Goal: Task Accomplishment & Management: Manage account settings

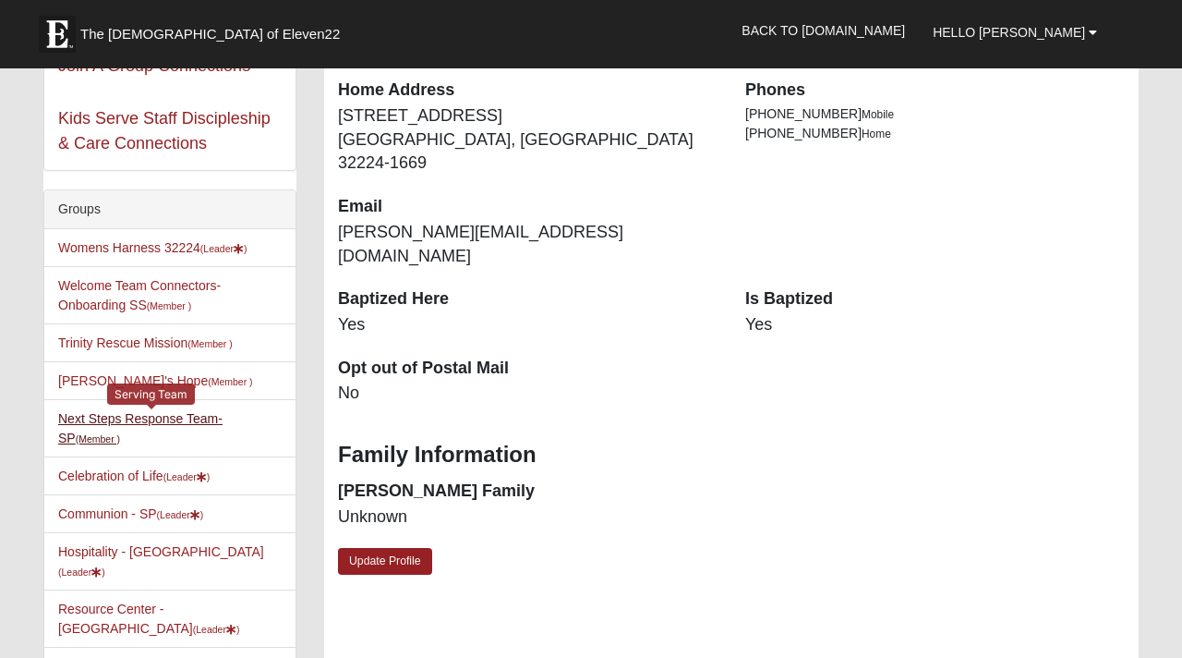
scroll to position [268, 0]
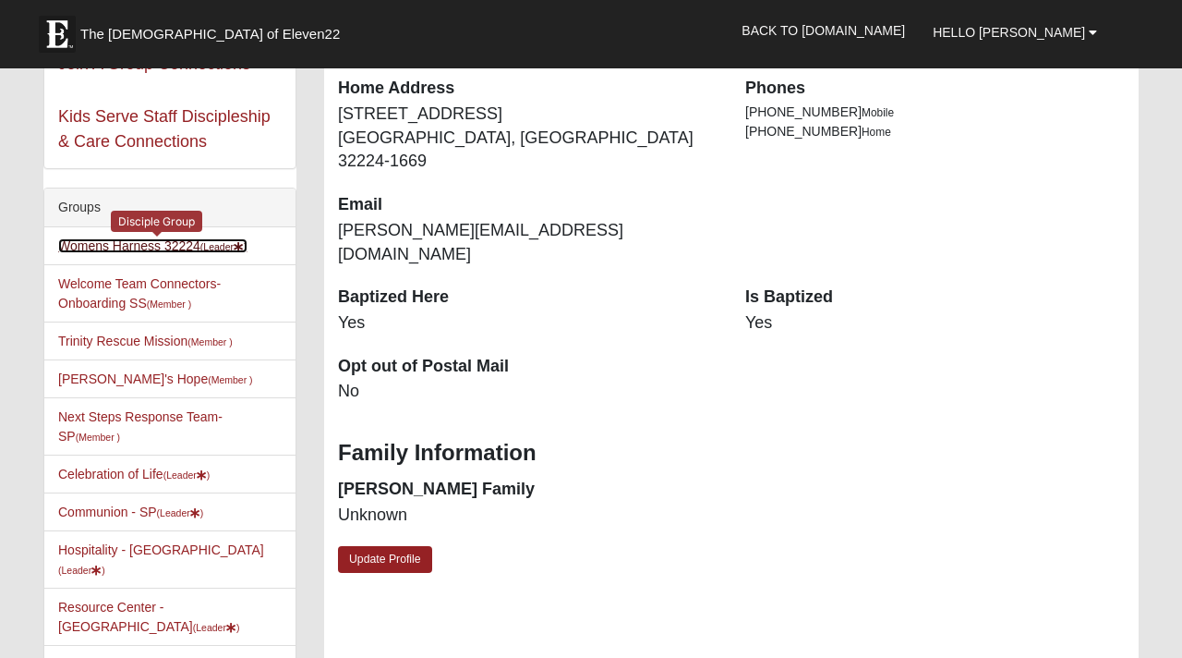
click at [123, 250] on link "Womens Harness 32224 (Leader )" at bounding box center [152, 245] width 189 height 15
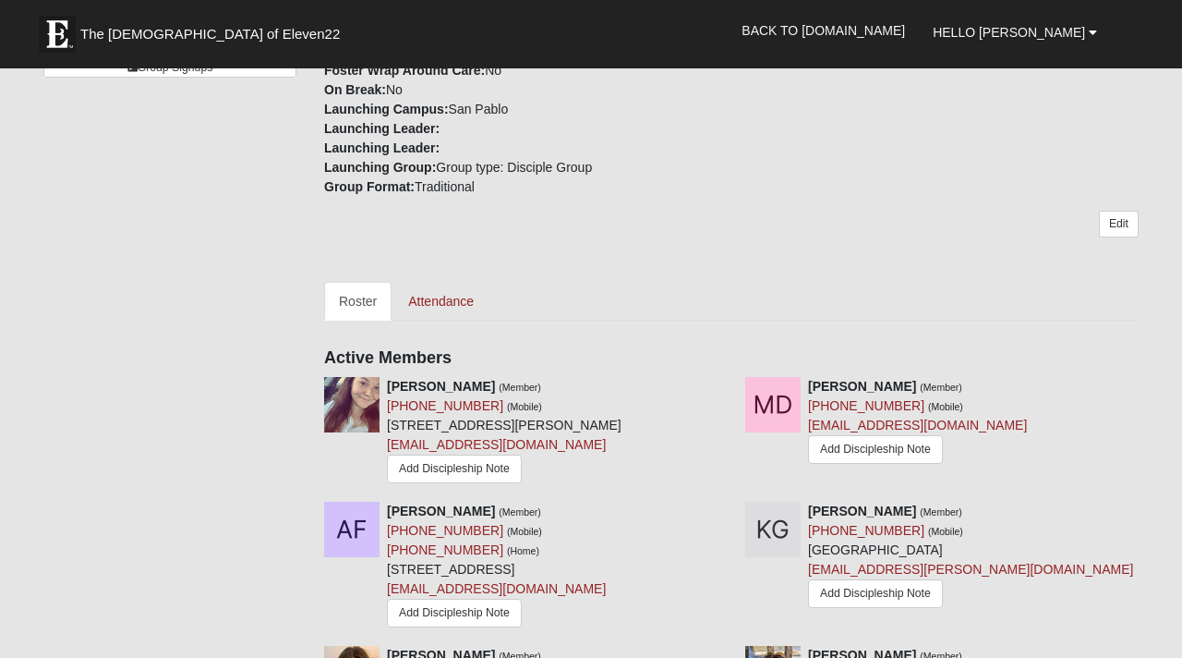
scroll to position [608, 0]
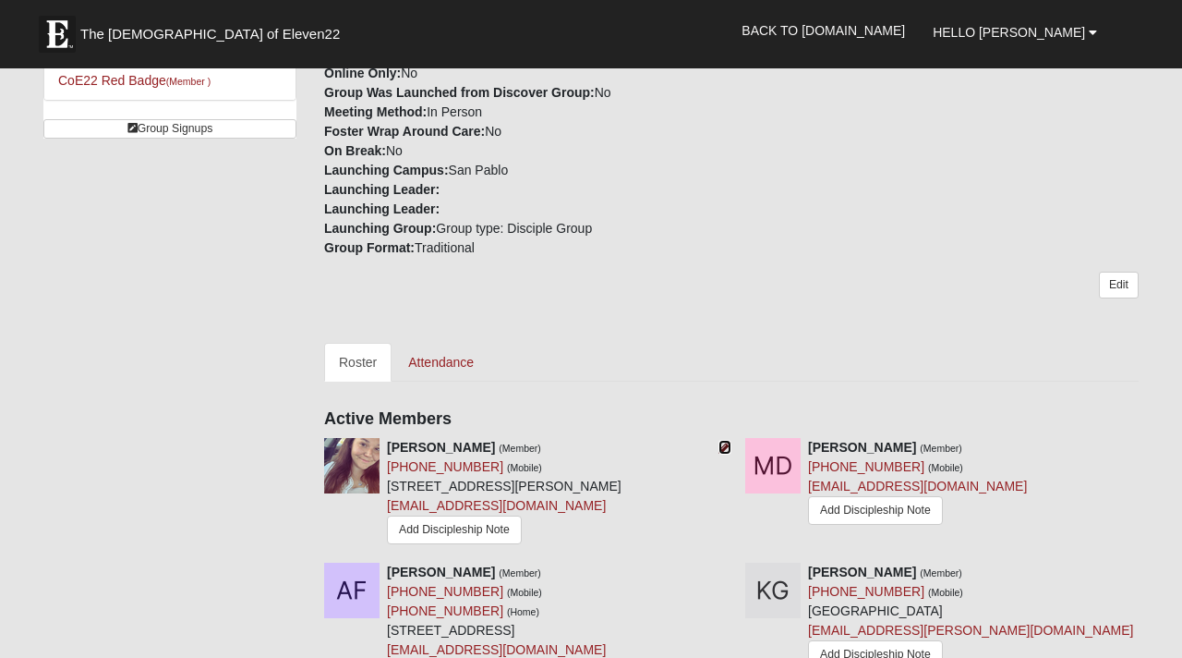
click at [725, 445] on icon at bounding box center [725, 447] width 13 height 13
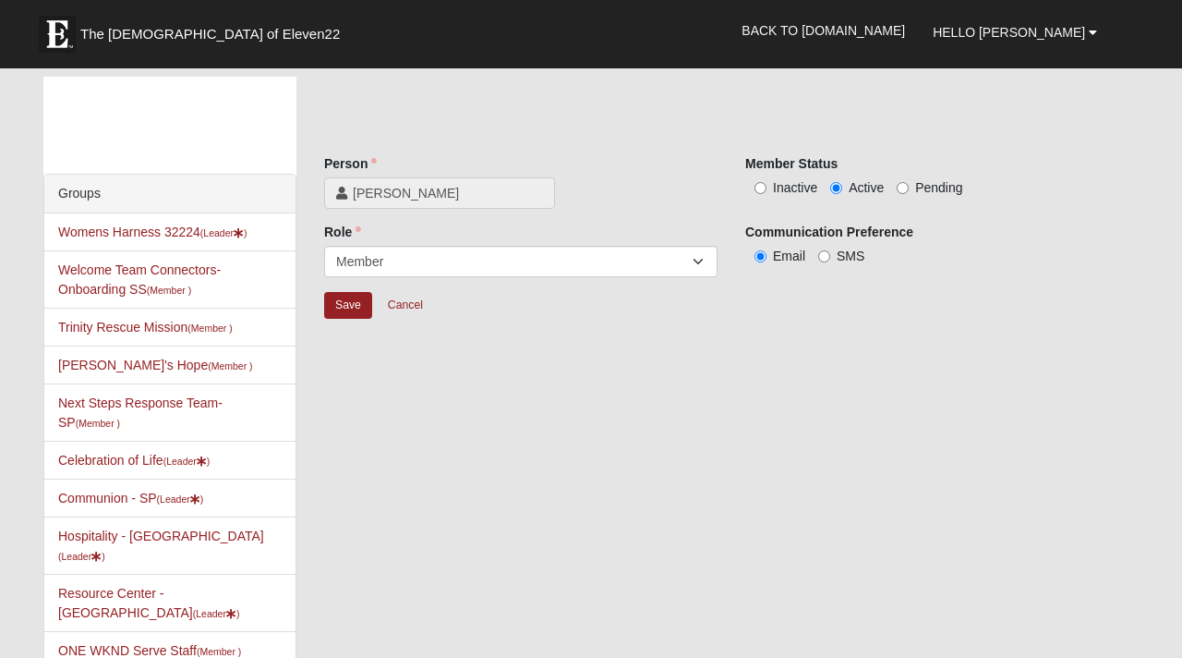
click at [917, 188] on span "Pending" at bounding box center [938, 187] width 47 height 15
click at [909, 188] on input "Pending" at bounding box center [903, 188] width 12 height 12
radio input "true"
click at [344, 298] on input "Save" at bounding box center [348, 305] width 48 height 27
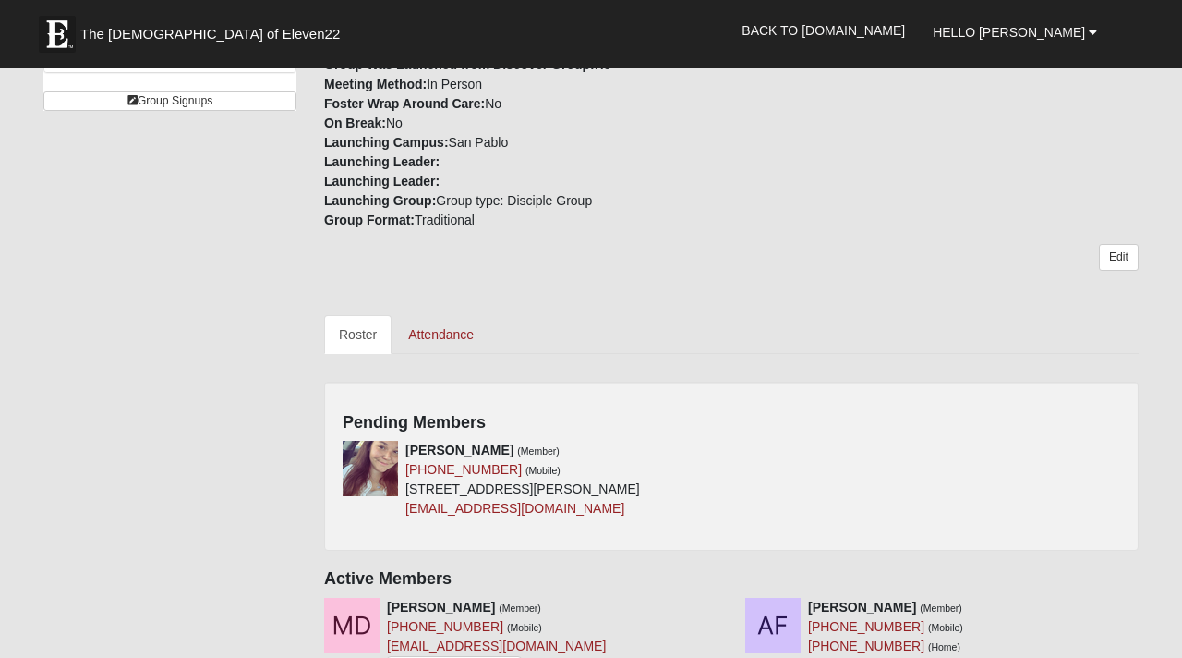
scroll to position [643, 0]
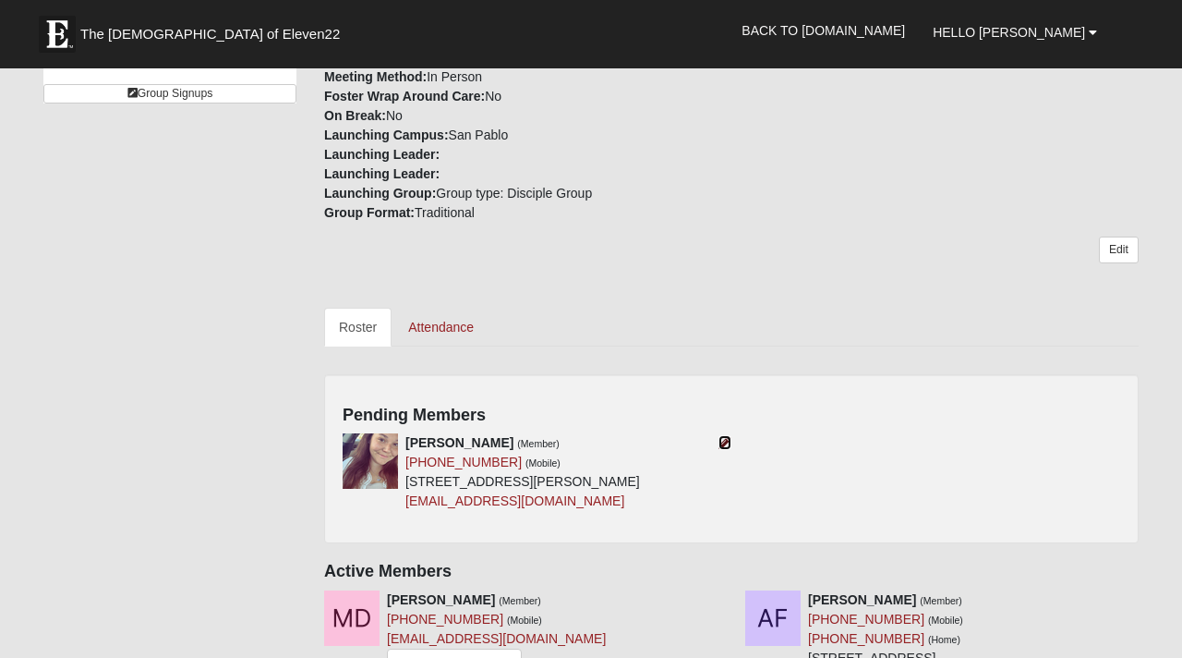
click at [722, 446] on icon at bounding box center [725, 442] width 13 height 13
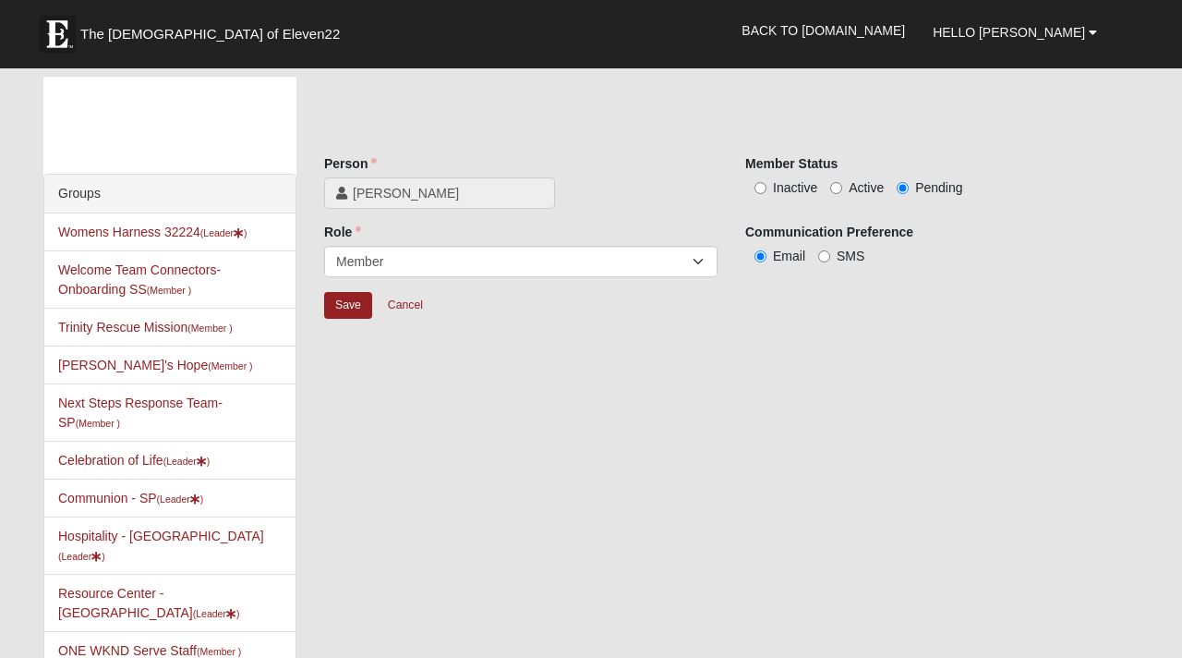
click at [862, 184] on span "Active" at bounding box center [866, 187] width 35 height 15
click at [842, 184] on input "Active" at bounding box center [836, 188] width 12 height 12
radio input "true"
click at [335, 309] on input "Save" at bounding box center [348, 305] width 48 height 27
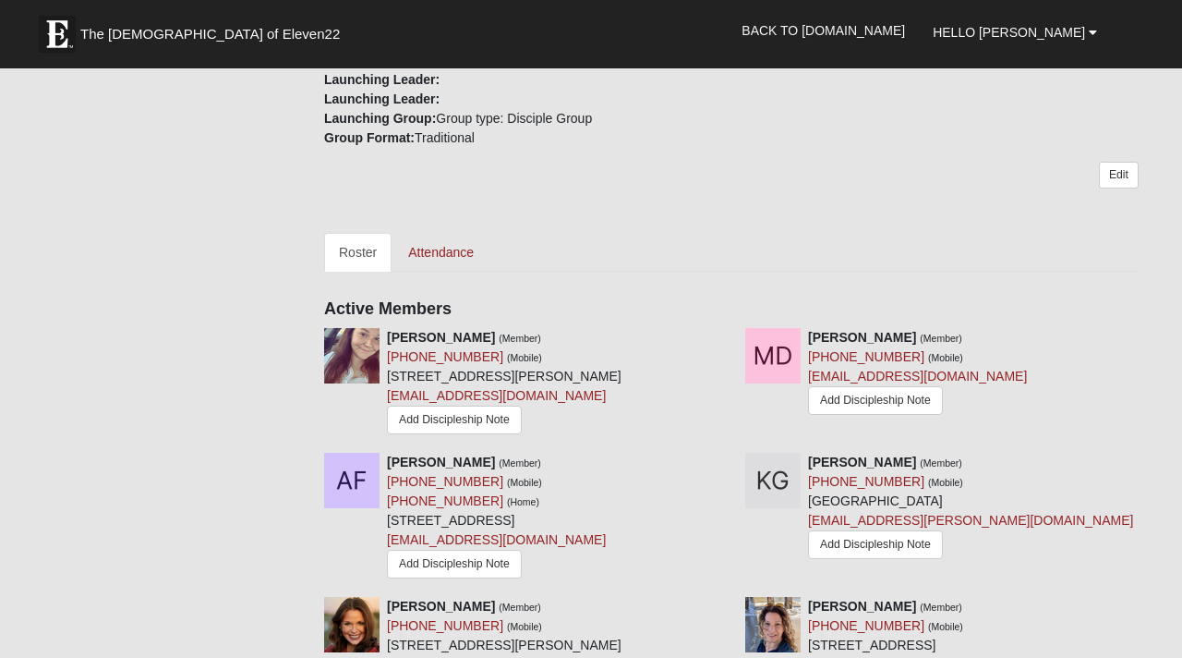
scroll to position [738, 0]
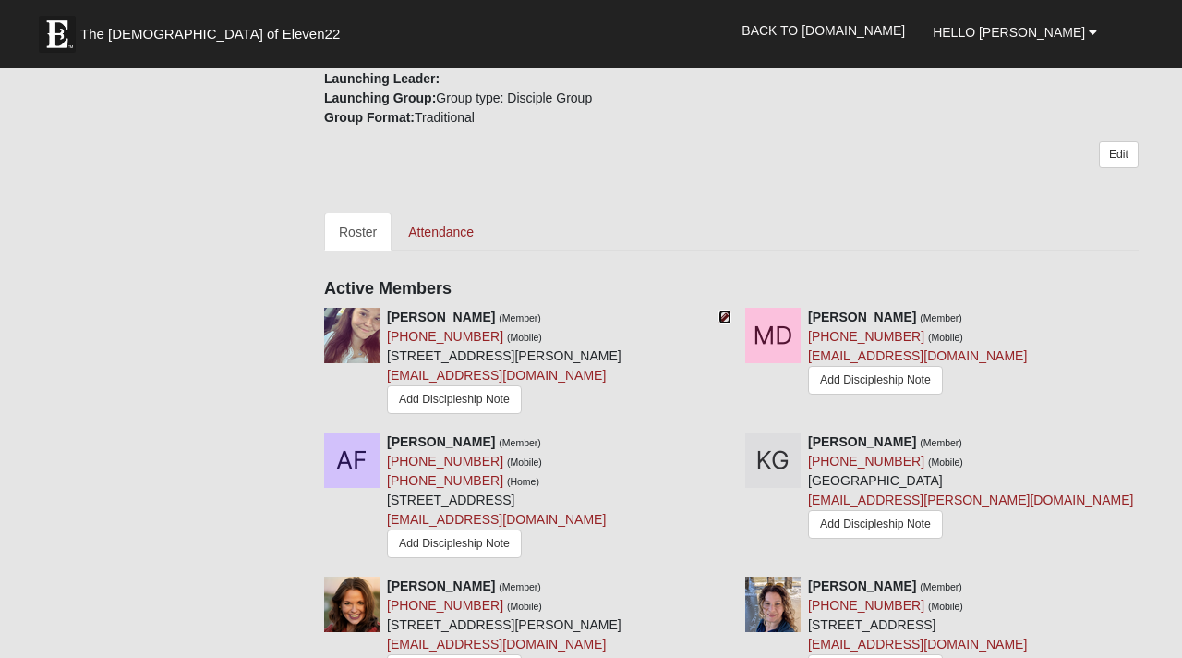
click at [723, 312] on icon at bounding box center [725, 316] width 13 height 13
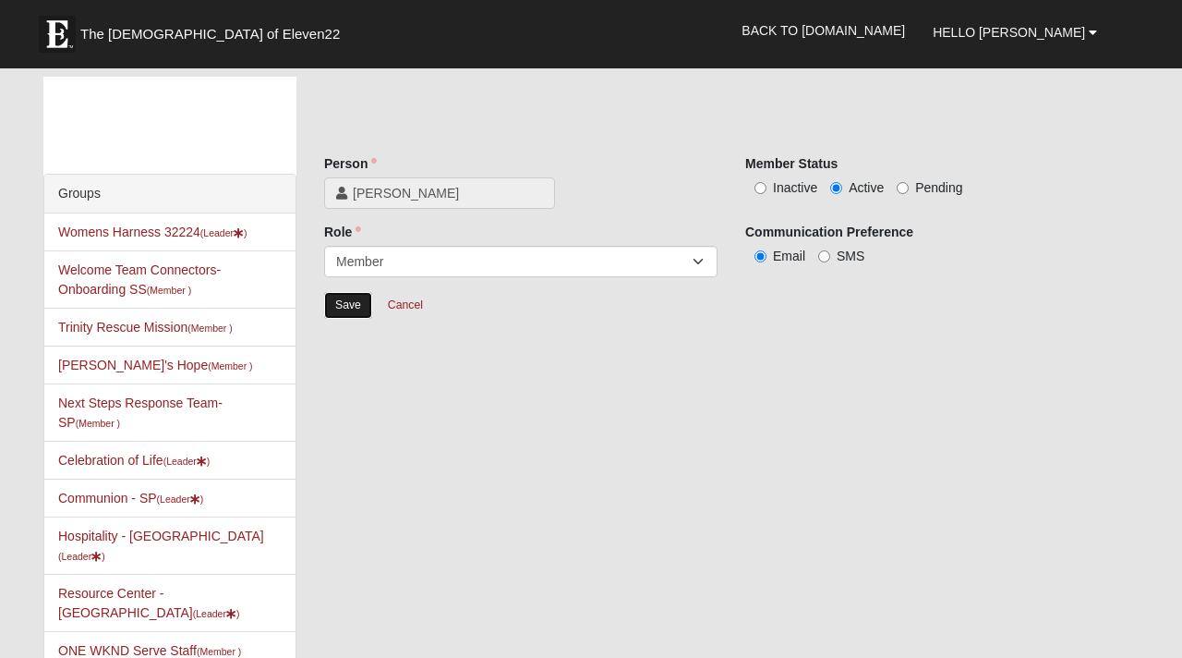
click at [340, 313] on input "Save" at bounding box center [348, 305] width 48 height 27
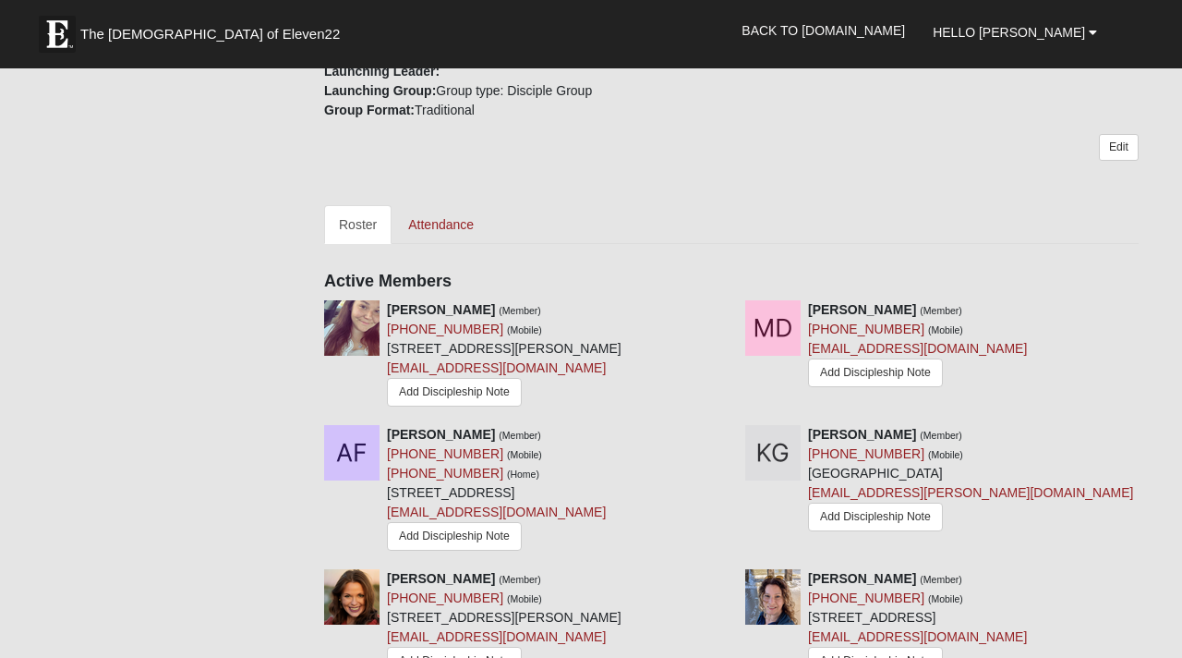
scroll to position [752, 0]
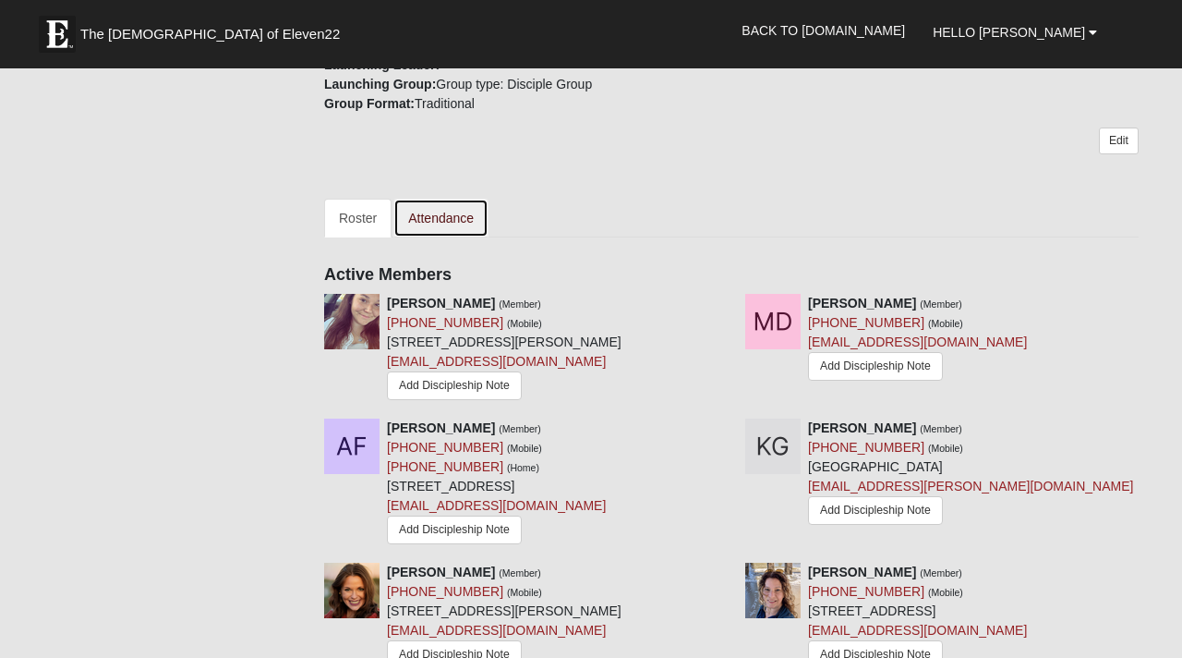
click at [435, 227] on link "Attendance" at bounding box center [440, 218] width 95 height 39
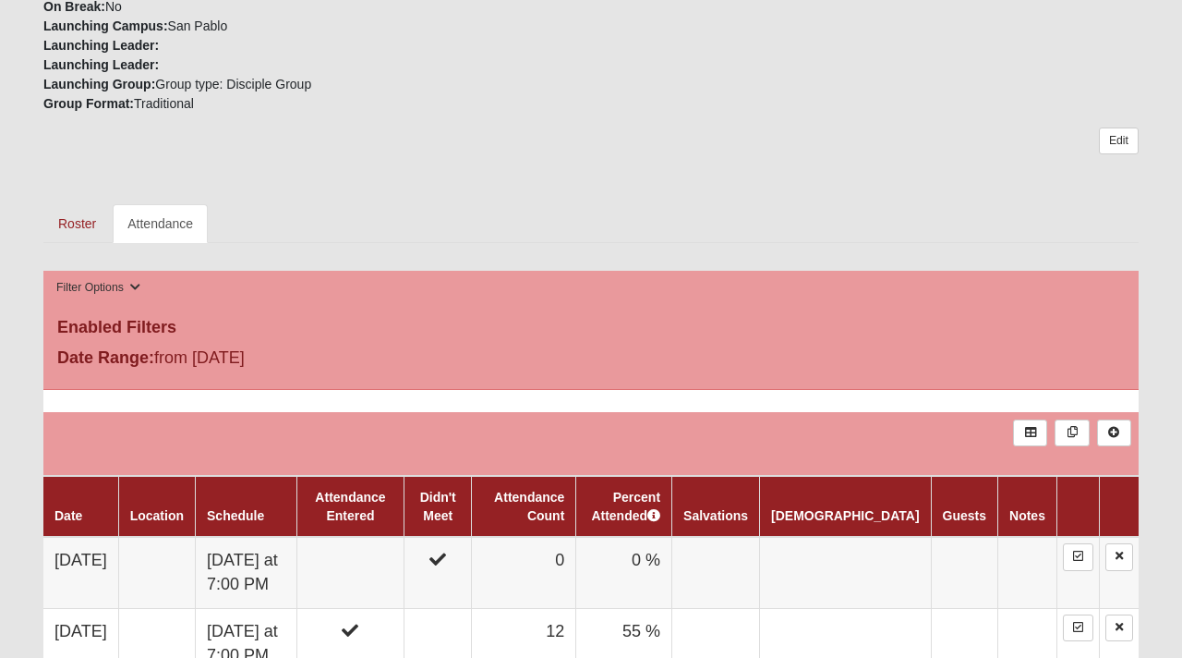
scroll to position [987, 0]
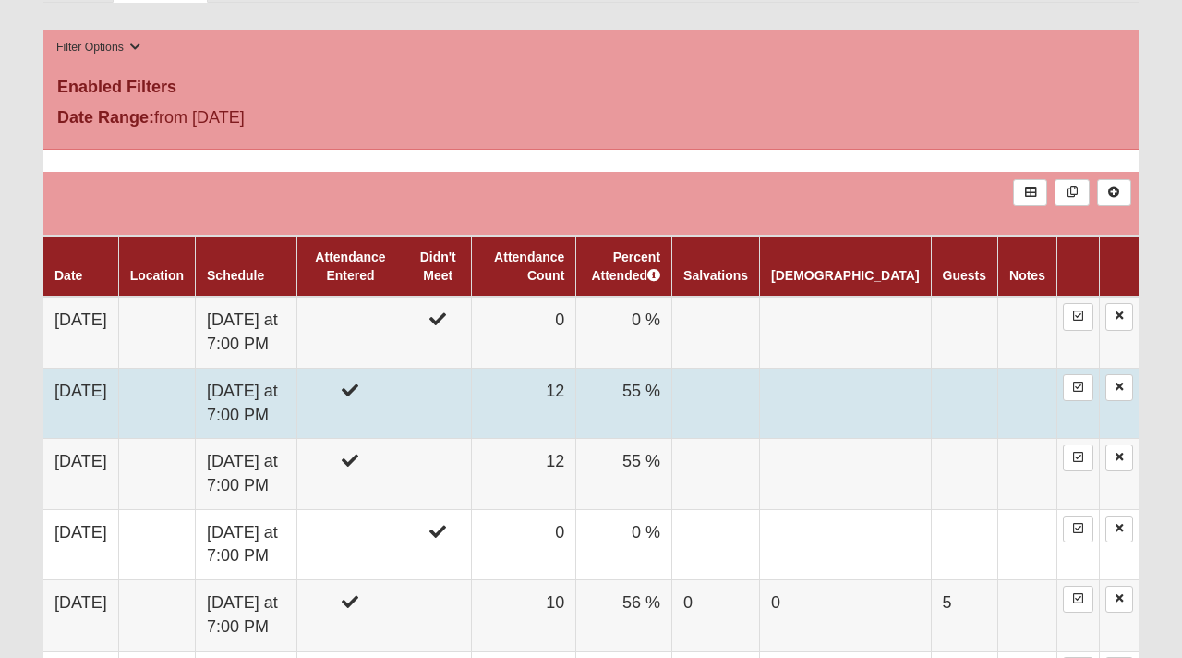
click at [405, 417] on td at bounding box center [350, 403] width 107 height 70
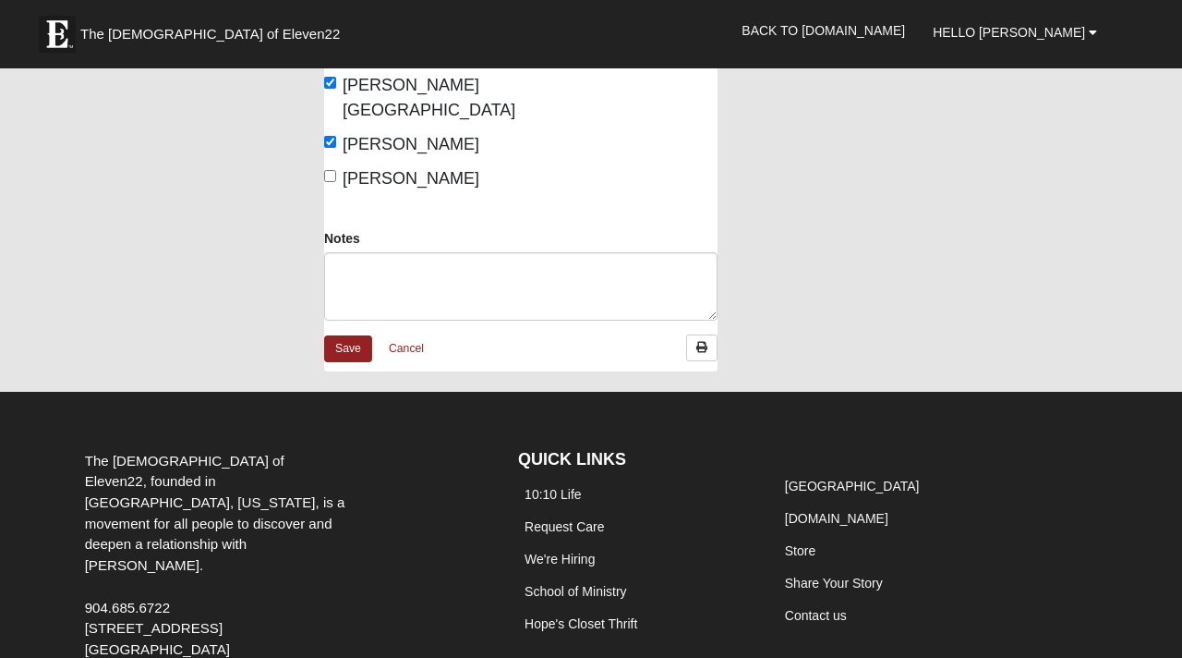
scroll to position [970, 0]
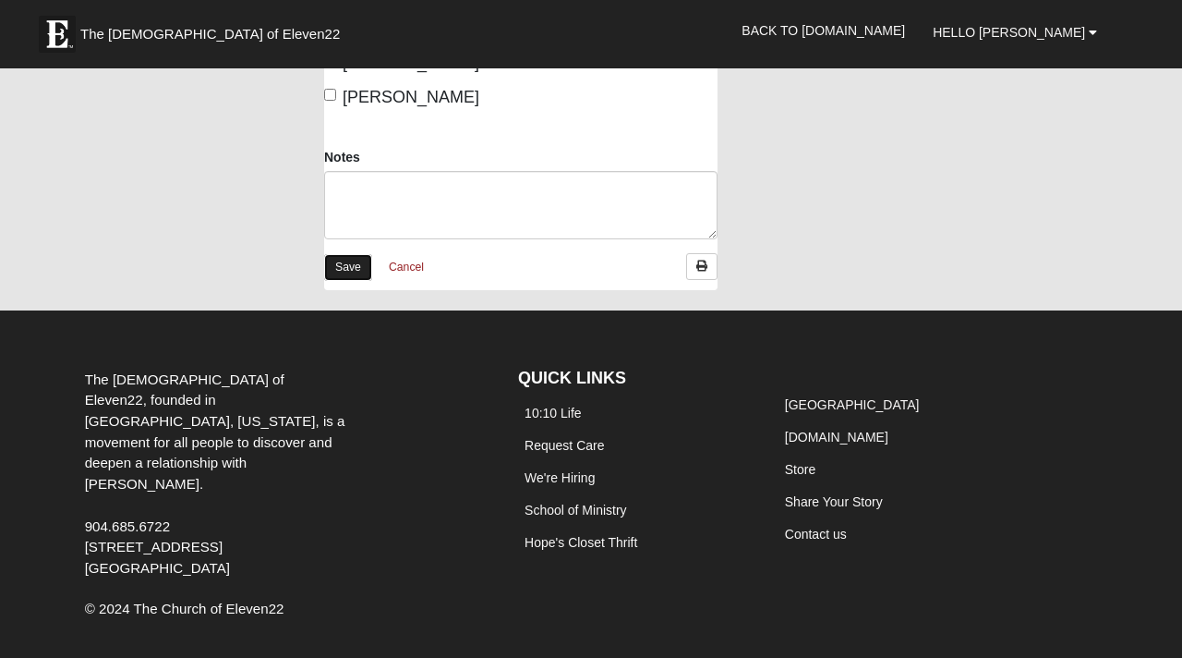
click at [347, 254] on link "Save" at bounding box center [348, 267] width 48 height 27
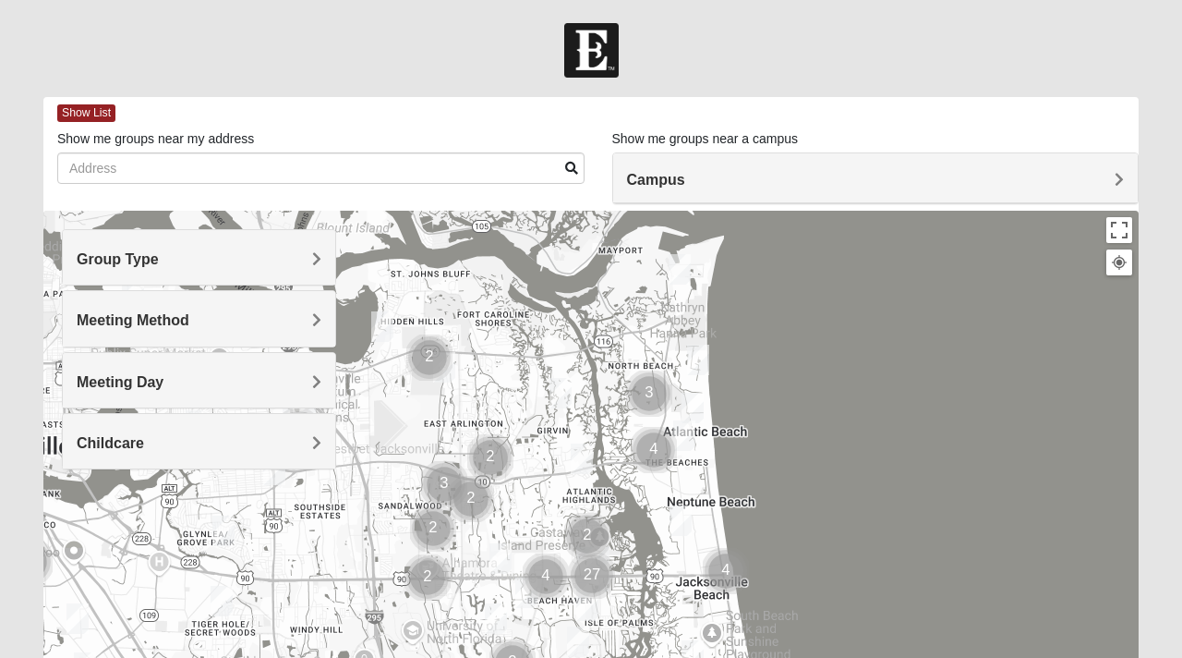
click at [692, 349] on img "Mixed Lammie 32233" at bounding box center [698, 359] width 22 height 30
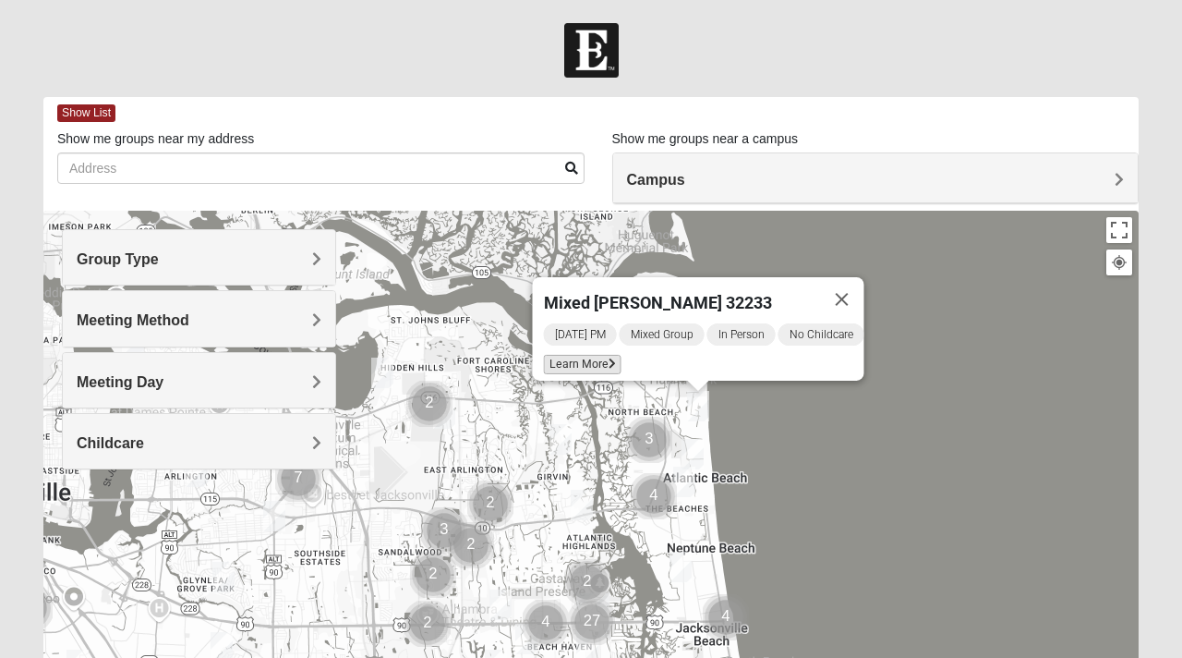
click at [563, 356] on span "Learn More" at bounding box center [583, 364] width 78 height 19
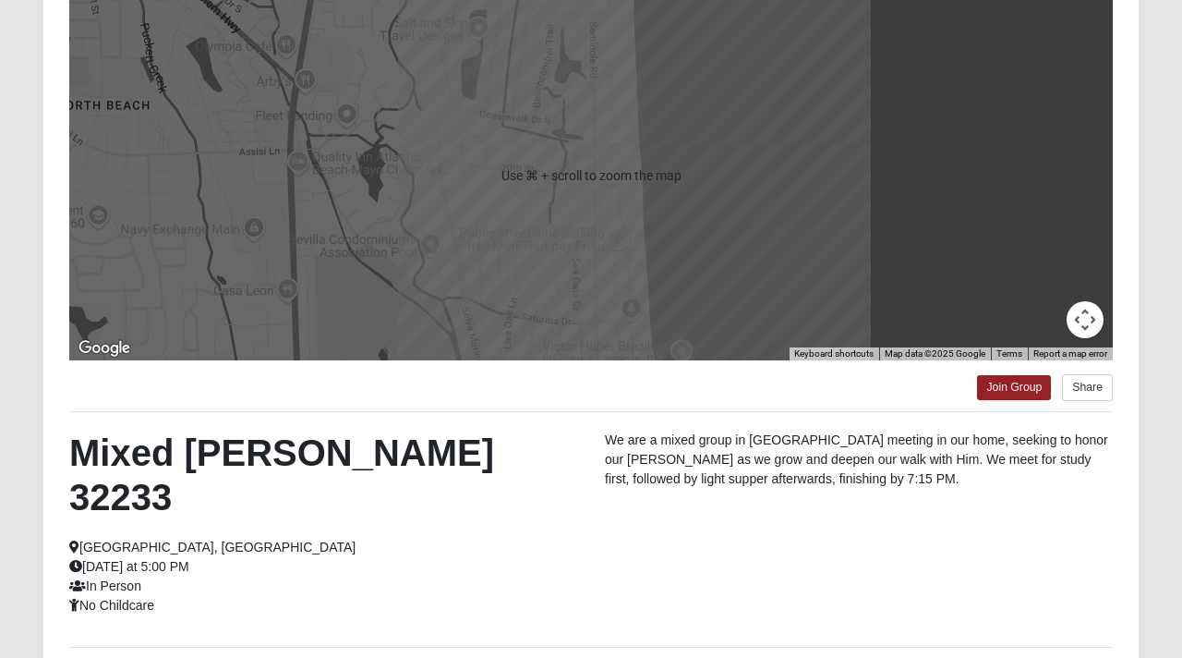
scroll to position [217, 0]
